Goal: Task Accomplishment & Management: Use online tool/utility

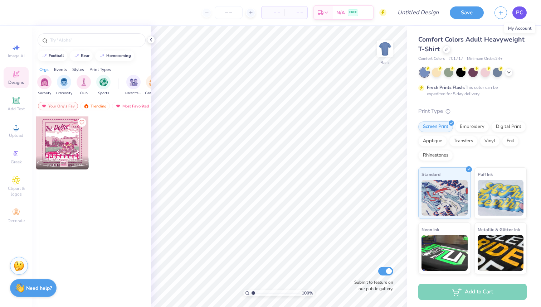
click at [522, 12] on span "PC" at bounding box center [519, 13] width 7 height 8
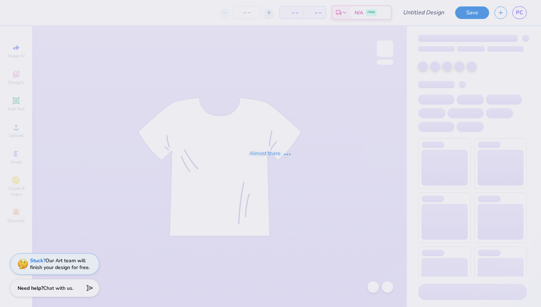
type input "Mock up"
type input "12"
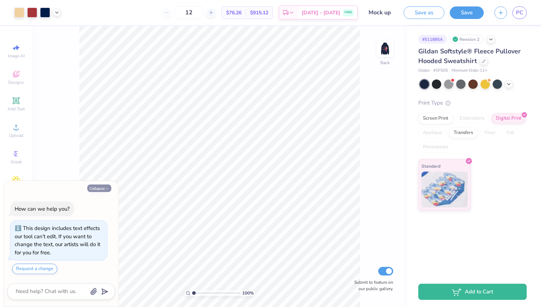
click at [104, 185] on button "Collapse" at bounding box center [99, 188] width 24 height 8
type textarea "x"
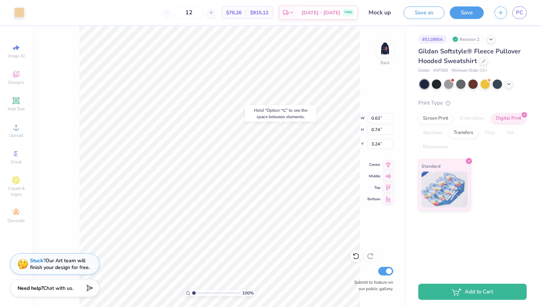
type input "0.65"
type input "0.76"
type input "3.22"
type input "0.63"
type input "0.74"
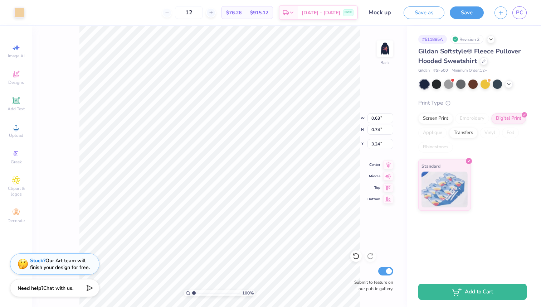
type input "3.69"
type input "3.00"
type input "3.37"
type input "3.59"
click at [16, 105] on icon at bounding box center [16, 100] width 9 height 9
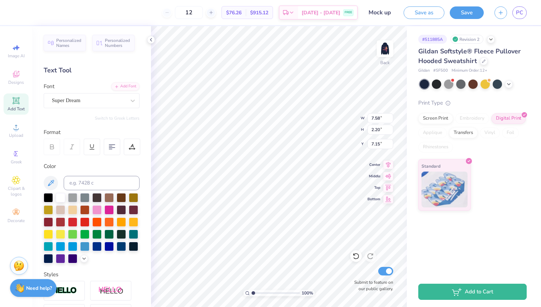
type textarea "T"
type textarea "Tri Delta"
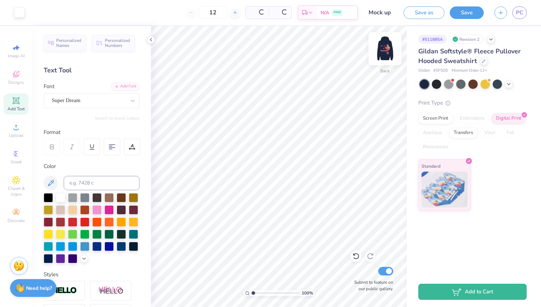
click at [386, 54] on img at bounding box center [385, 48] width 29 height 29
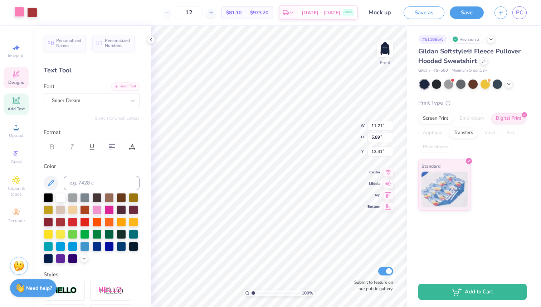
click at [23, 12] on div at bounding box center [19, 12] width 10 height 10
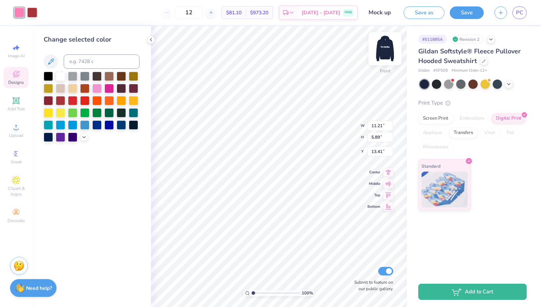
click at [387, 52] on img at bounding box center [385, 48] width 29 height 29
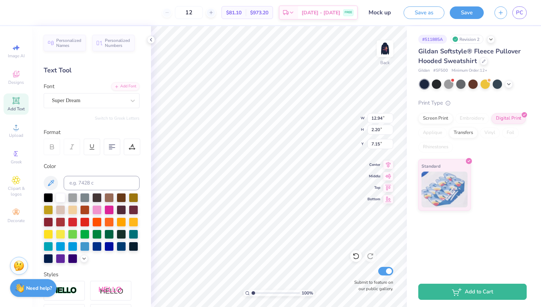
click at [111, 173] on div "Color" at bounding box center [92, 212] width 96 height 101
click at [104, 184] on input at bounding box center [102, 183] width 76 height 14
type input "211"
click at [386, 45] on img at bounding box center [385, 48] width 29 height 29
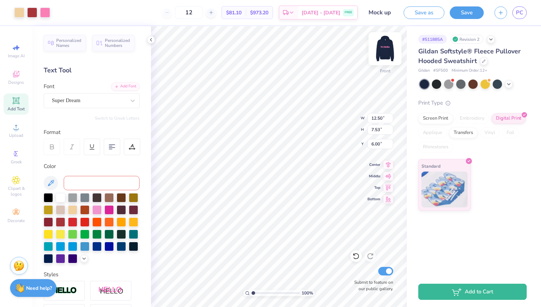
type input "4.05"
type input "1.60"
type input "7.38"
type input "11.21"
type input "5.89"
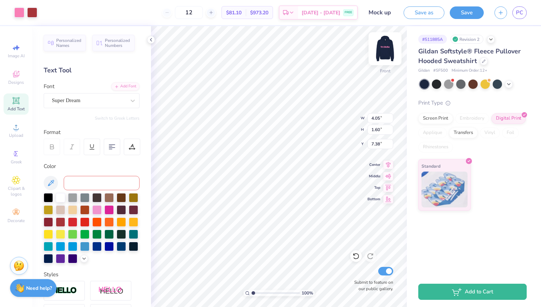
type input "13.41"
type input "4.05"
type input "1.60"
type input "7.38"
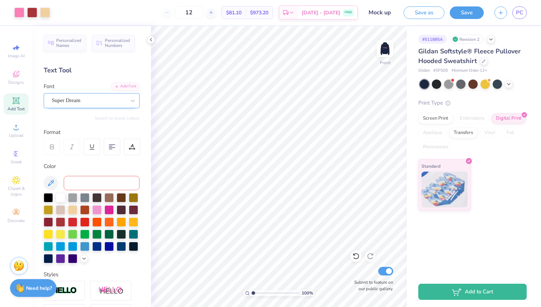
click at [125, 98] on div "Super Dream" at bounding box center [88, 100] width 75 height 11
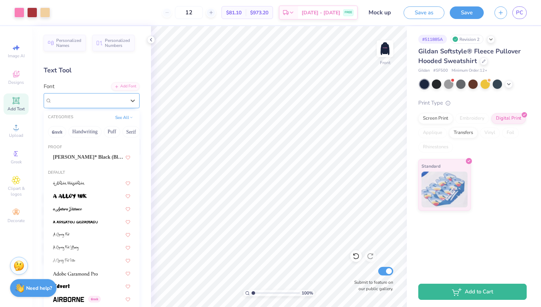
click at [125, 98] on div "Super Dream" at bounding box center [89, 100] width 74 height 8
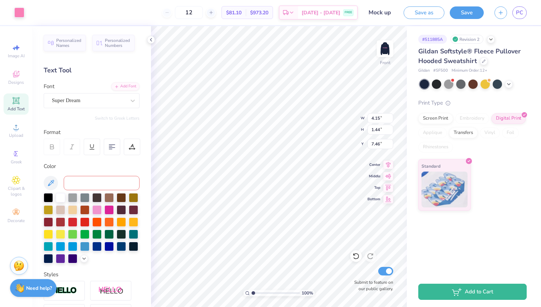
type input "4.15"
type input "1.44"
type input "7.46"
type input "4.27"
type input "1.50"
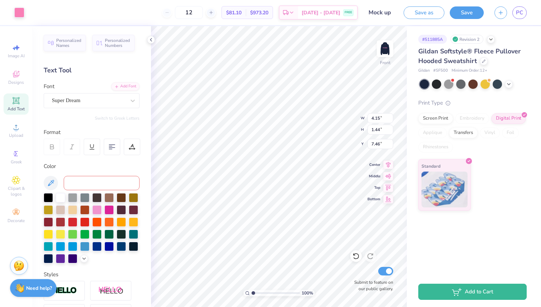
type input "7.43"
click at [381, 51] on img at bounding box center [385, 48] width 29 height 29
click at [390, 48] on img at bounding box center [385, 48] width 29 height 29
drag, startPoint x: 357, startPoint y: 250, endPoint x: 354, endPoint y: 258, distance: 8.0
click at [357, 250] on div at bounding box center [356, 255] width 11 height 11
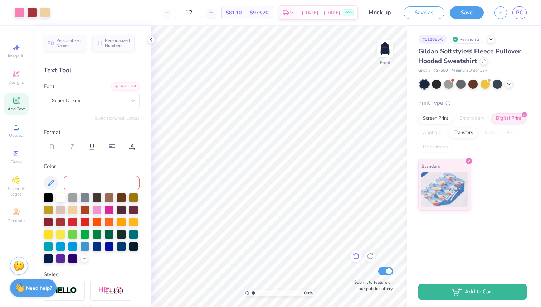
click at [354, 258] on icon at bounding box center [356, 256] width 6 height 6
click at [354, 256] on icon at bounding box center [356, 255] width 7 height 7
click at [390, 49] on img at bounding box center [385, 48] width 29 height 29
click at [381, 54] on img at bounding box center [385, 48] width 29 height 29
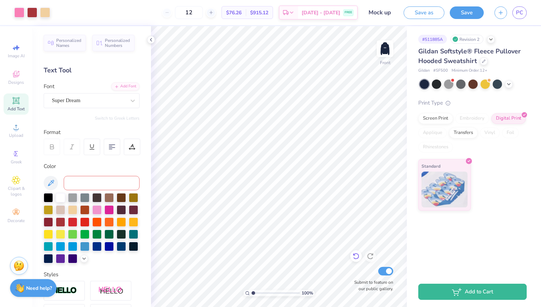
drag, startPoint x: 387, startPoint y: 50, endPoint x: 355, endPoint y: 255, distance: 207.3
click at [387, 50] on img at bounding box center [385, 49] width 14 height 14
click at [355, 255] on icon at bounding box center [356, 255] width 7 height 7
click at [355, 255] on icon at bounding box center [354, 254] width 1 height 1
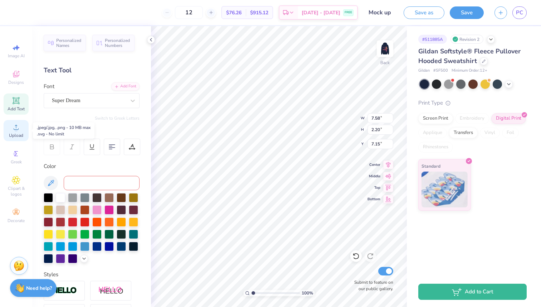
click at [20, 125] on div "Upload" at bounding box center [16, 130] width 25 height 21
click at [22, 78] on div "Designs" at bounding box center [16, 77] width 25 height 21
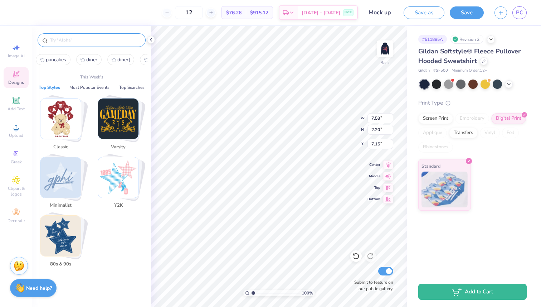
click at [98, 42] on input "text" at bounding box center [95, 40] width 92 height 7
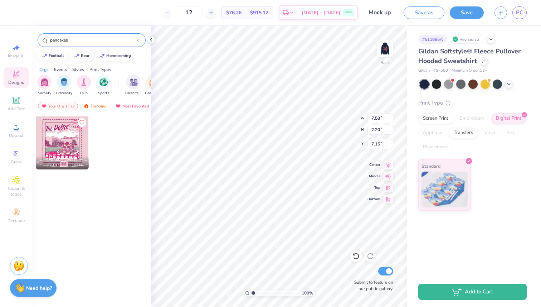
type input "pancakes"
click at [47, 82] on img "filter for Sorority" at bounding box center [44, 81] width 8 height 8
click at [83, 39] on input "pancakes" at bounding box center [92, 40] width 87 height 7
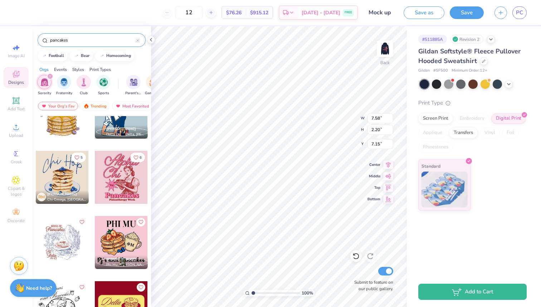
scroll to position [42, 0]
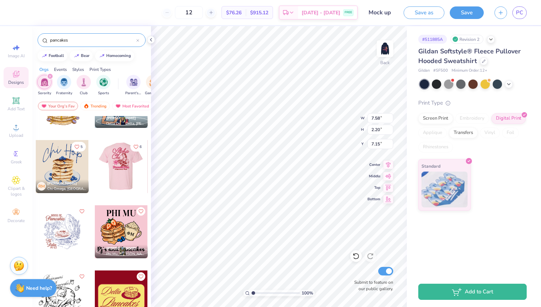
click at [130, 168] on div at bounding box center [121, 166] width 53 height 53
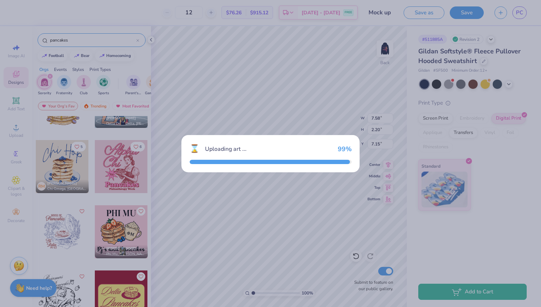
type input "9.89"
type input "12.96"
type input "3.00"
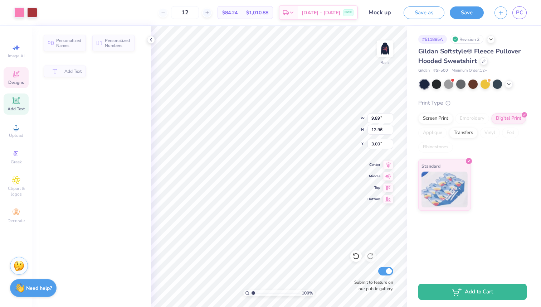
type input "9.51"
type input "4.22"
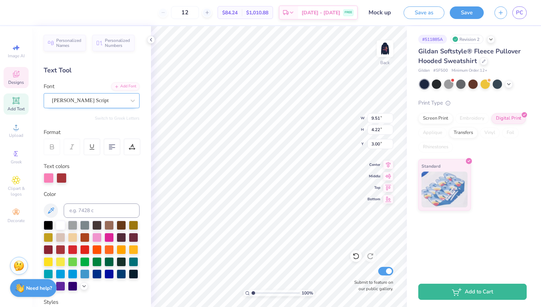
click at [107, 96] on div at bounding box center [89, 101] width 74 height 10
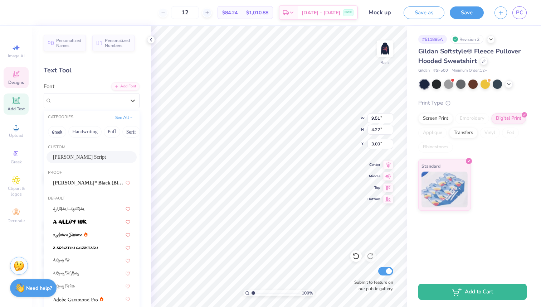
click at [101, 152] on div "[PERSON_NAME] Script" at bounding box center [92, 157] width 90 height 12
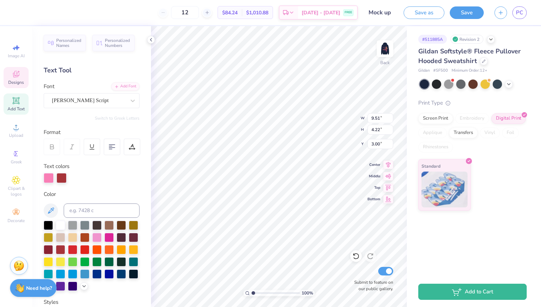
type input "11.78"
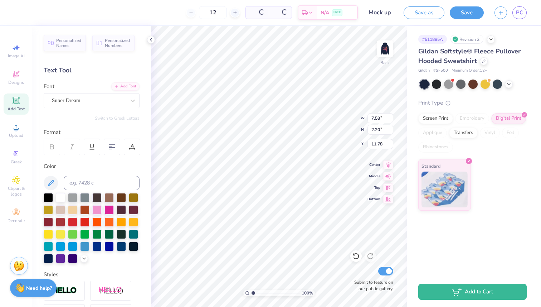
type input "7.58"
type input "2.20"
type input "7.15"
type input "7.04"
type input "7.74"
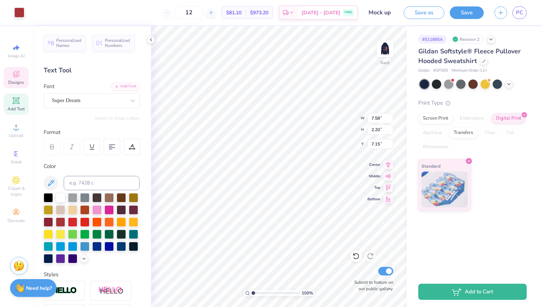
type input "6.33"
type input "5.08"
type input "3.24"
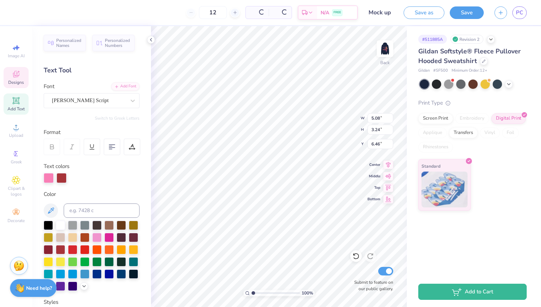
type input "2.32"
type textarea "C"
type textarea "Tri Delta"
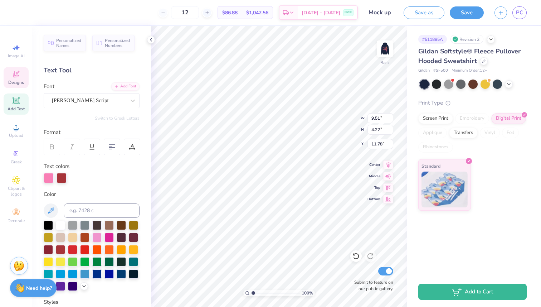
type input "9.51"
type input "4.22"
type input "11.78"
type input "7.04"
type input "7.74"
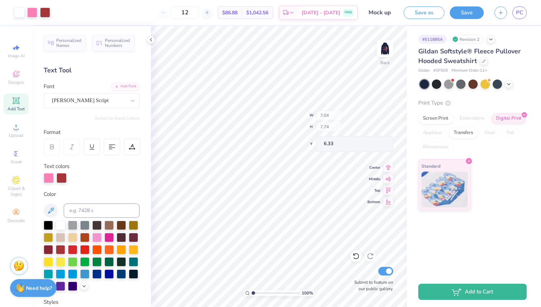
type input "6.49"
type input "4.08"
type input "4.98"
type input "1.36"
type input "3.33"
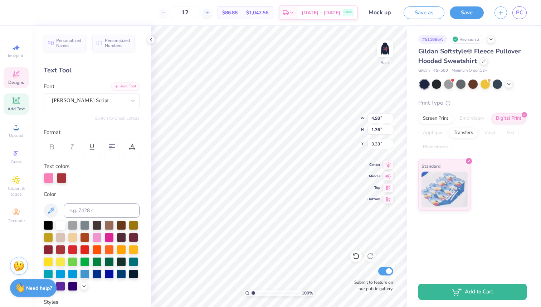
type input "3.58"
type input "5.43"
type input "1.49"
type input "3.63"
type input "3.60"
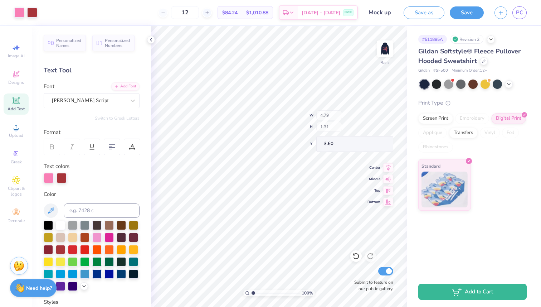
type input "4.79"
type input "1.31"
type input "3.54"
type input "8.25"
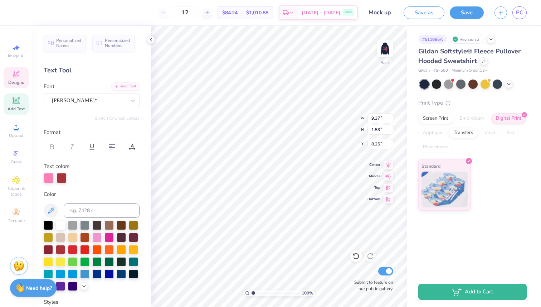
type textarea "DHOP"
type input "9.51"
type input "4.22"
type input "11.78"
type input "2.63"
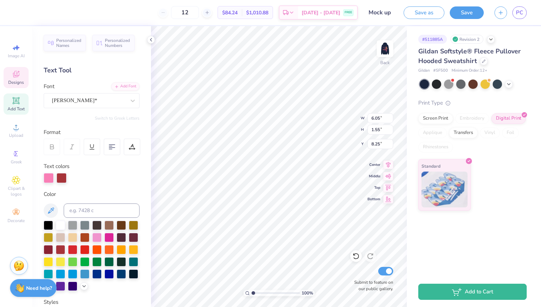
type input "0.67"
type input "5.14"
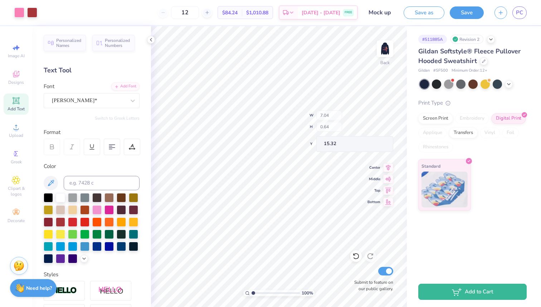
type input "15.36"
click at [385, 57] on img at bounding box center [385, 48] width 29 height 29
click at [385, 56] on img at bounding box center [385, 49] width 14 height 14
click at [386, 48] on img at bounding box center [385, 49] width 14 height 14
click at [391, 50] on img at bounding box center [385, 48] width 29 height 29
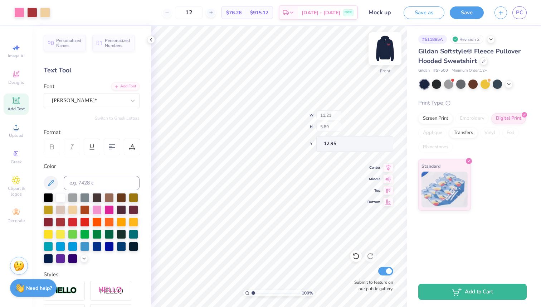
type input "12.95"
type input "13.31"
click at [381, 51] on img at bounding box center [385, 48] width 29 height 29
click at [151, 39] on polyline at bounding box center [150, 39] width 1 height 3
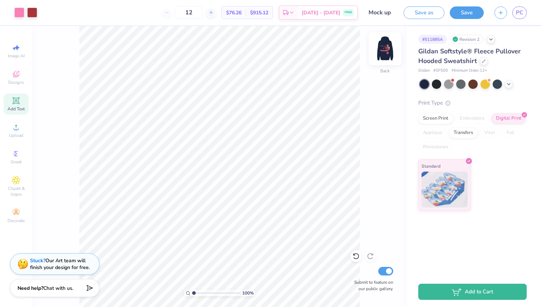
click at [382, 53] on img at bounding box center [385, 48] width 29 height 29
click at [380, 56] on img at bounding box center [385, 48] width 29 height 29
click at [383, 53] on img at bounding box center [385, 49] width 14 height 14
click at [389, 49] on img at bounding box center [385, 48] width 29 height 29
click at [435, 11] on button "Save as" at bounding box center [424, 11] width 41 height 13
